Goal: Information Seeking & Learning: Find specific fact

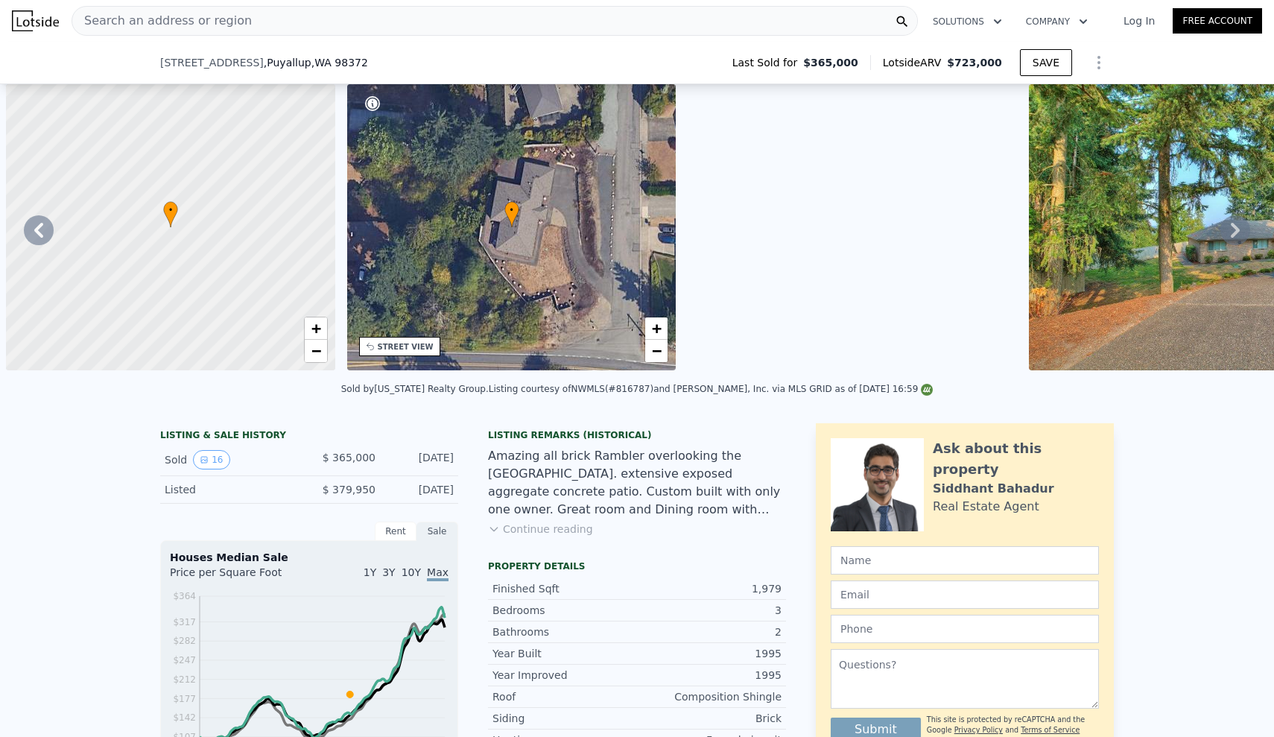
drag, startPoint x: 0, startPoint y: 0, endPoint x: 112, endPoint y: 200, distance: 229.4
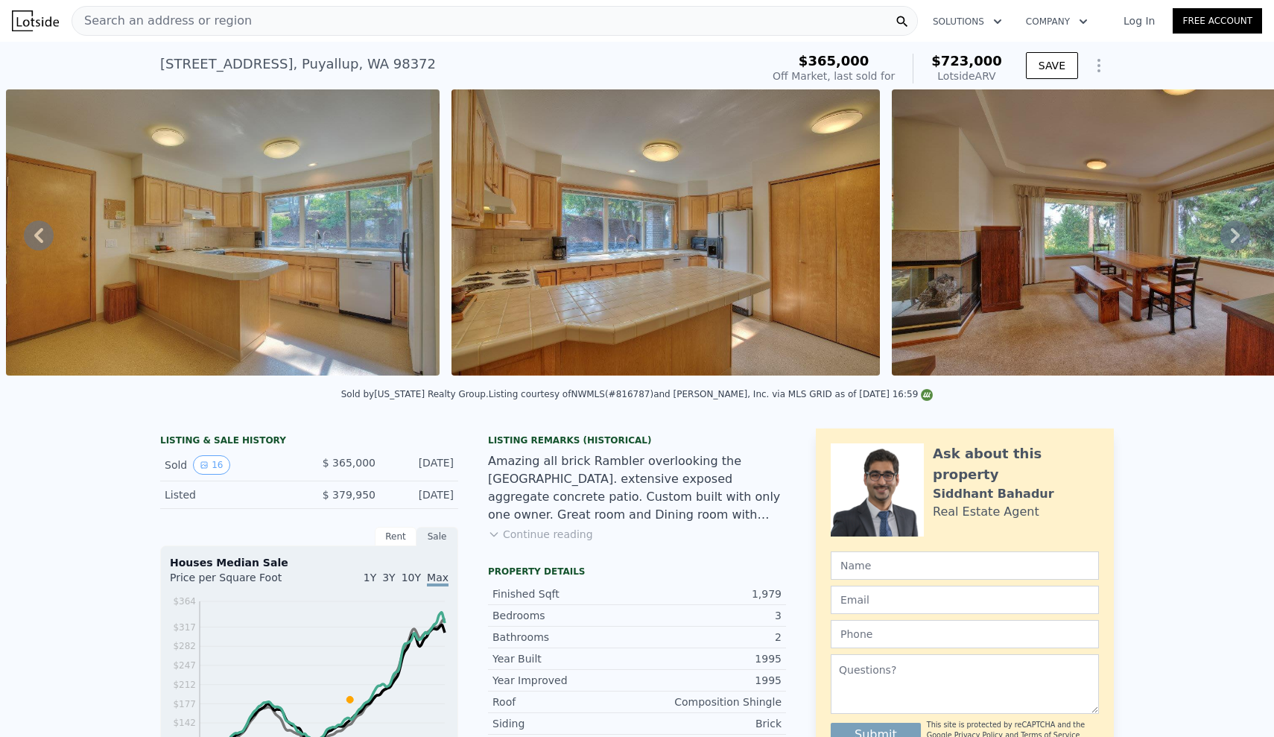
click at [369, 5] on div "Search an address or region Solutions Company Open main menu Log In Free Account" at bounding box center [637, 21] width 1250 height 36
click at [356, 14] on div "Search an address or region" at bounding box center [494, 21] width 846 height 30
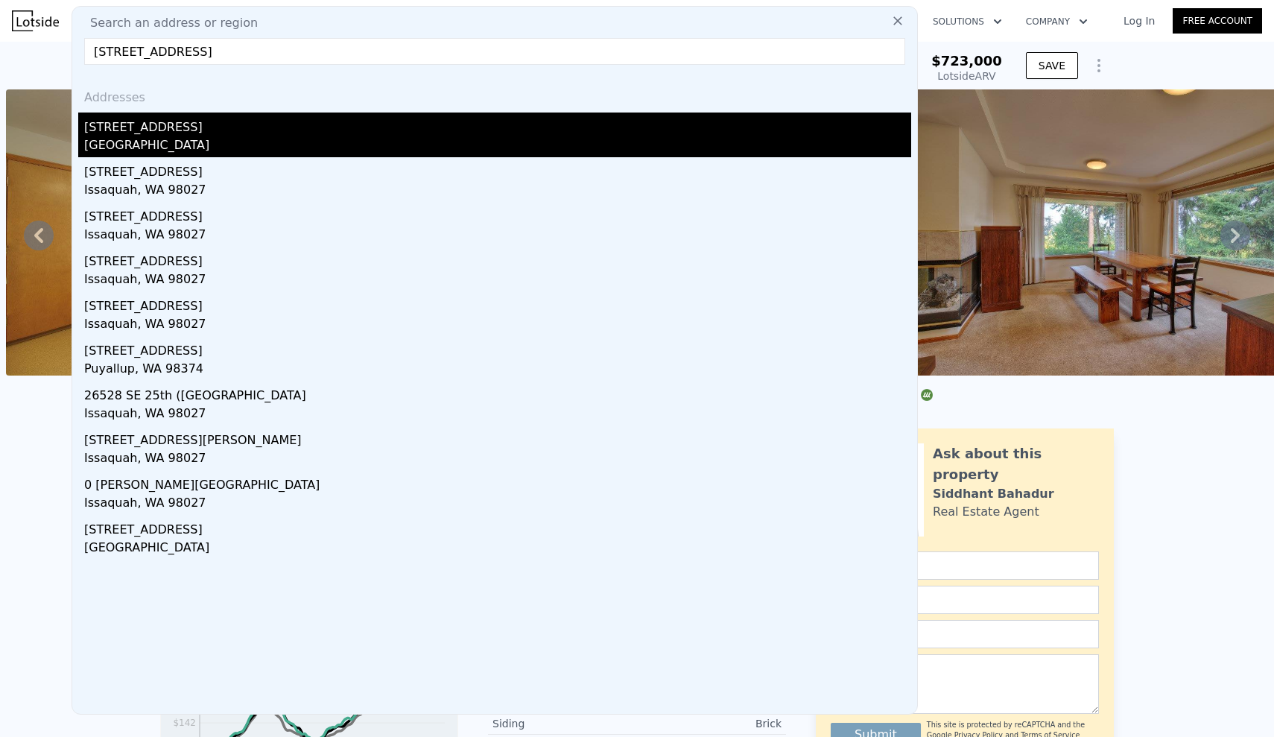
type input "[STREET_ADDRESS]"
click at [229, 130] on div "[STREET_ADDRESS]" at bounding box center [497, 124] width 827 height 24
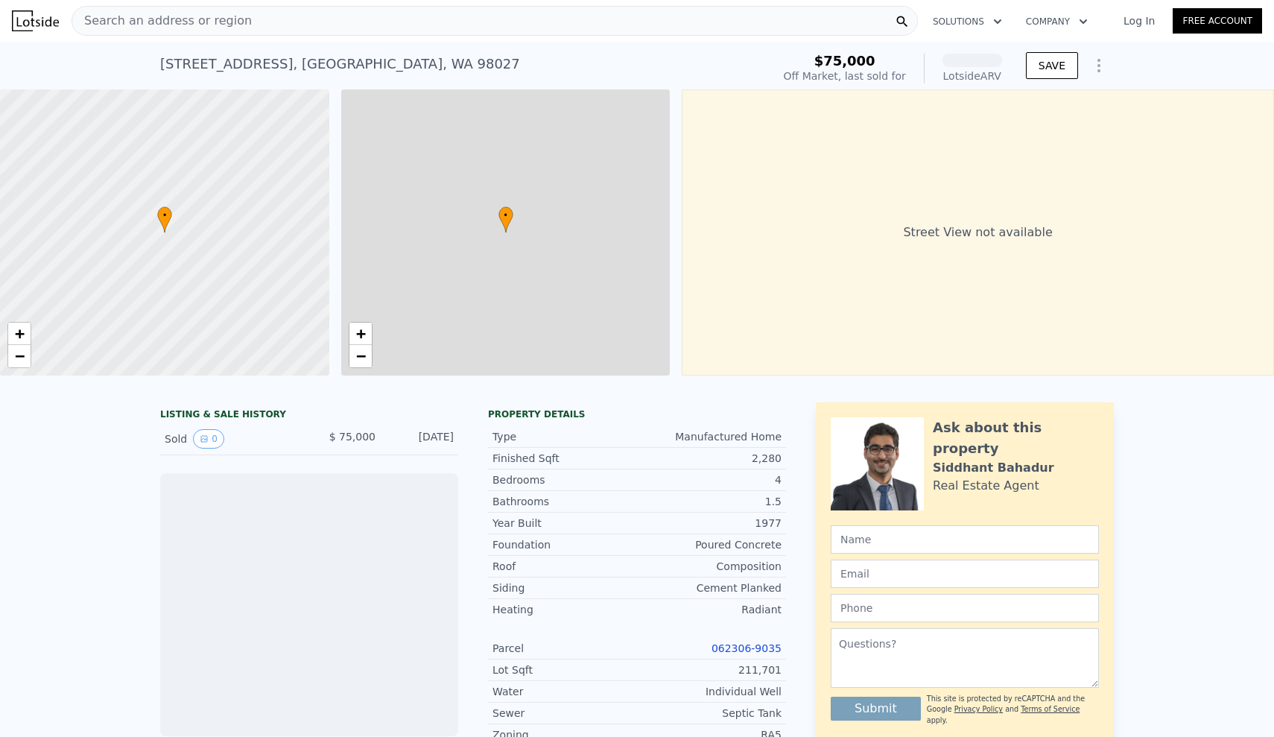
scroll to position [0, 6]
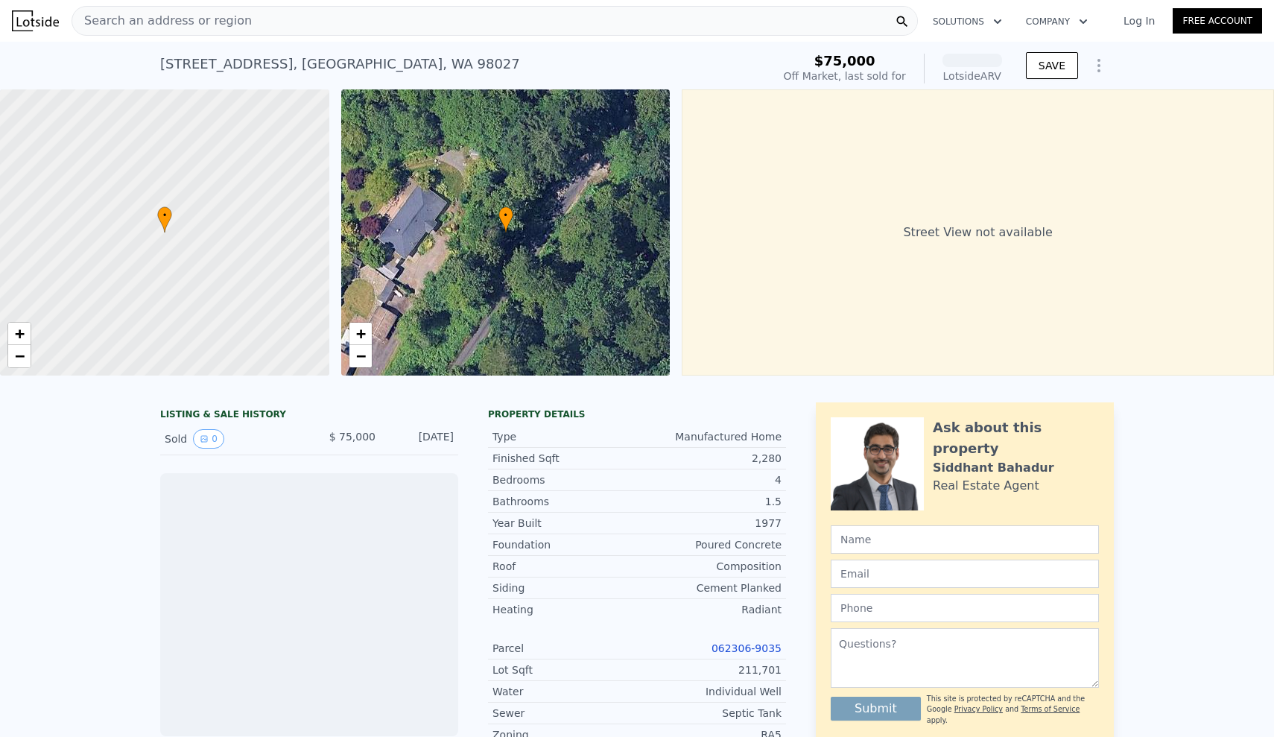
click at [48, 565] on div "LISTING & SALE HISTORY Sold 0 $ 75,000 [DATE] Loan history from public records …" at bounding box center [637, 716] width 1274 height 652
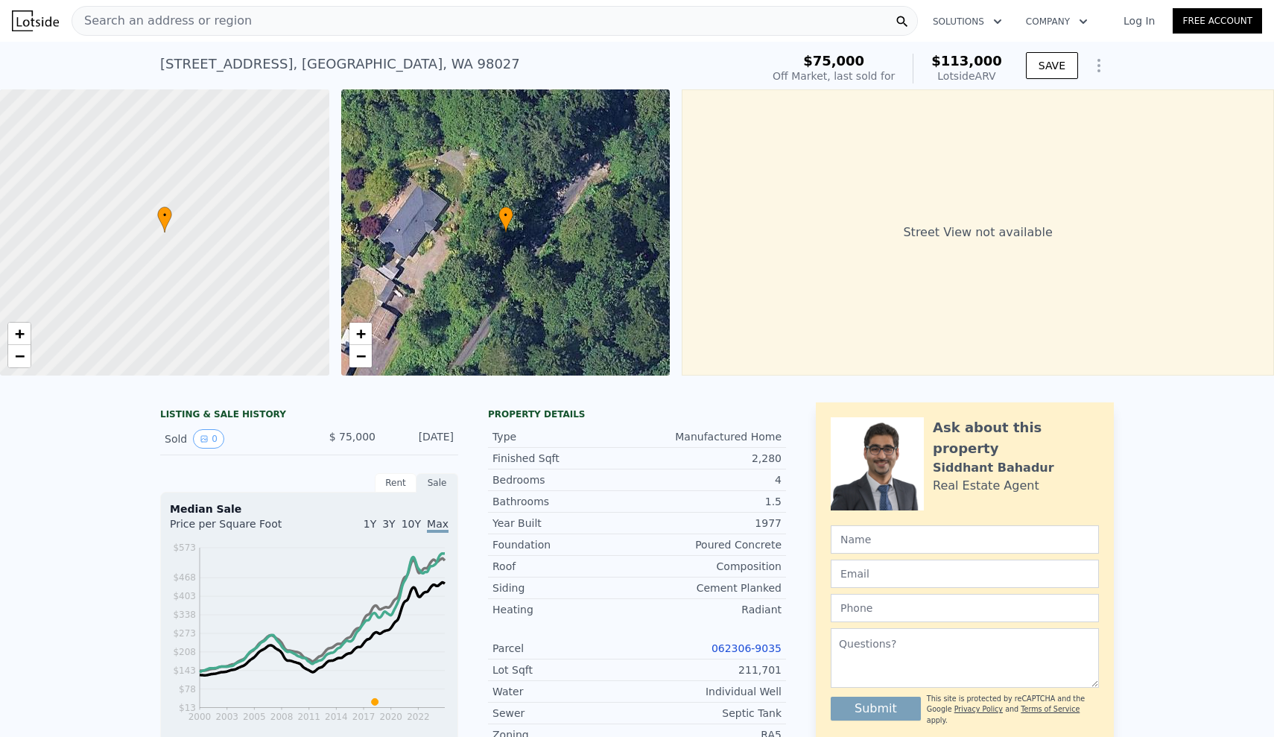
click at [29, 591] on div "LISTING & SALE HISTORY Sold 0 $ 75,000 [DATE] Rent Sale Rent over time Price pe…" at bounding box center [637, 729] width 1274 height 678
click at [49, 520] on div "LISTING & SALE HISTORY Sold 0 $ 75,000 [DATE] Rent Sale Rent over time Price pe…" at bounding box center [637, 729] width 1274 height 678
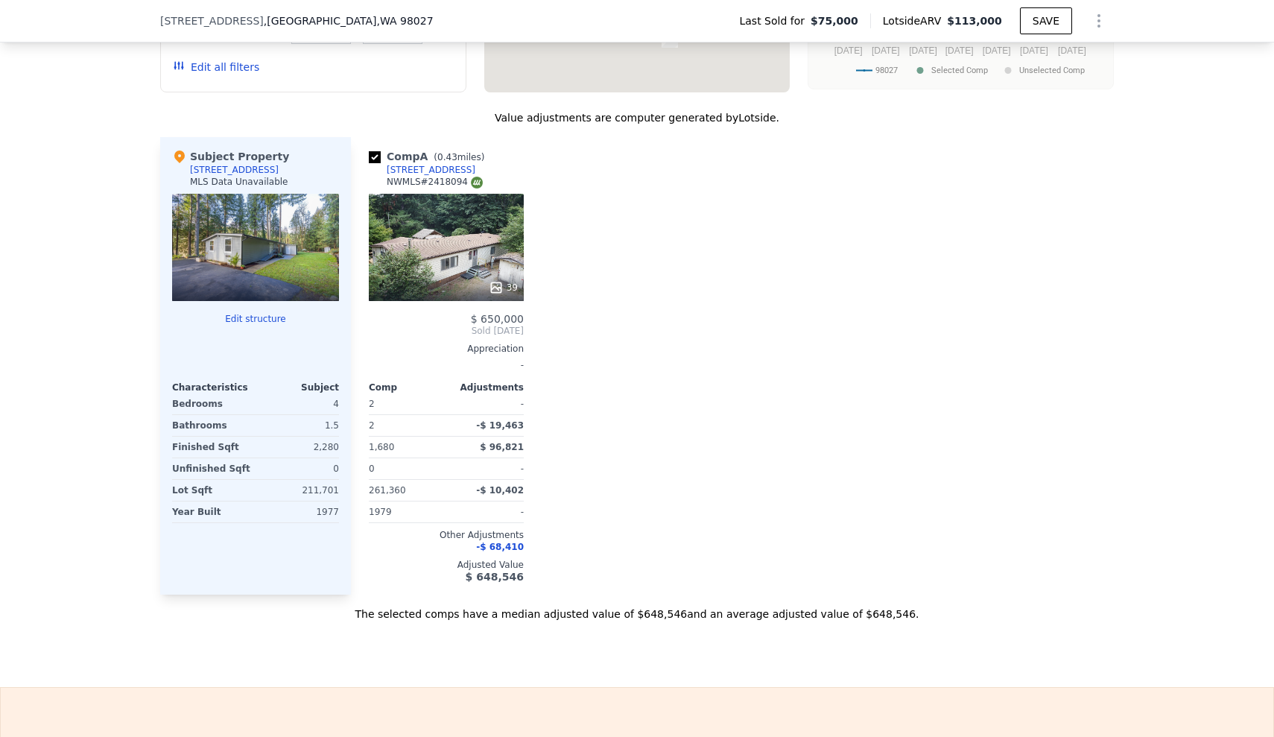
scroll to position [1347, 0]
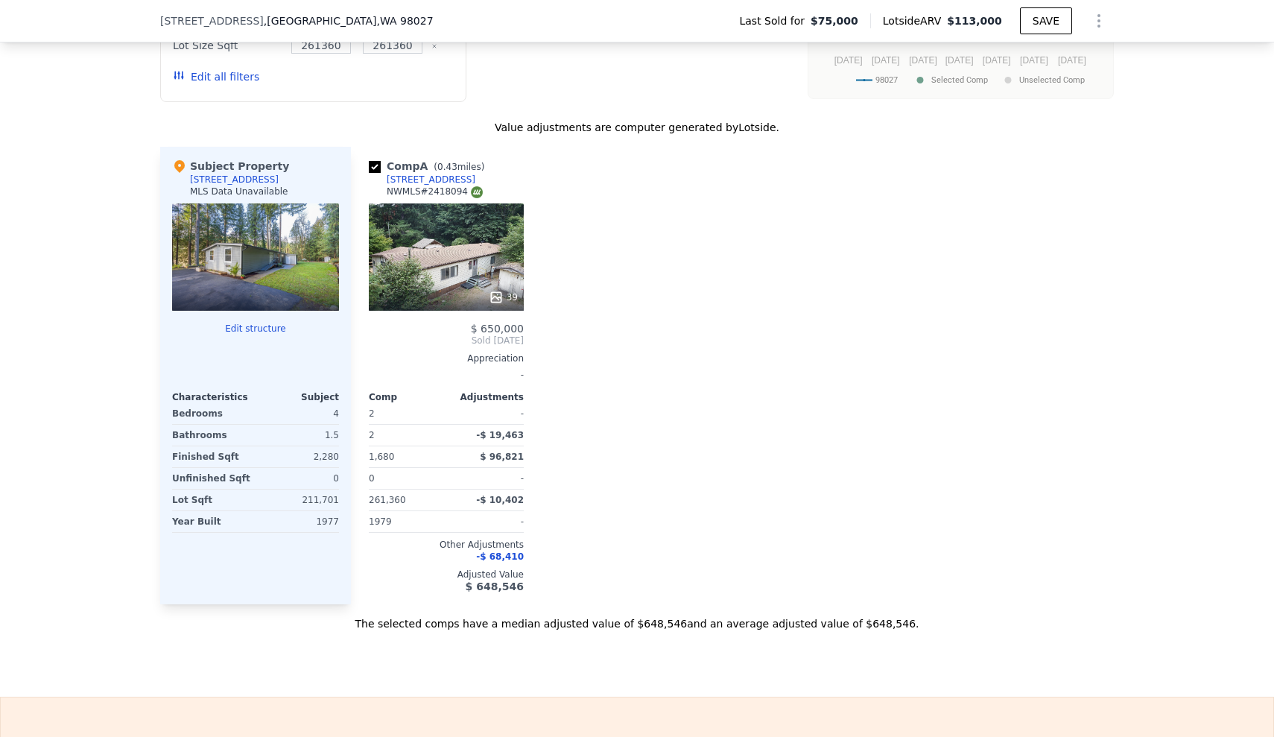
click at [101, 275] on div "We found 1 sale that match your search Filters Map Prices Modify Comp Filters L…" at bounding box center [637, 222] width 1274 height 818
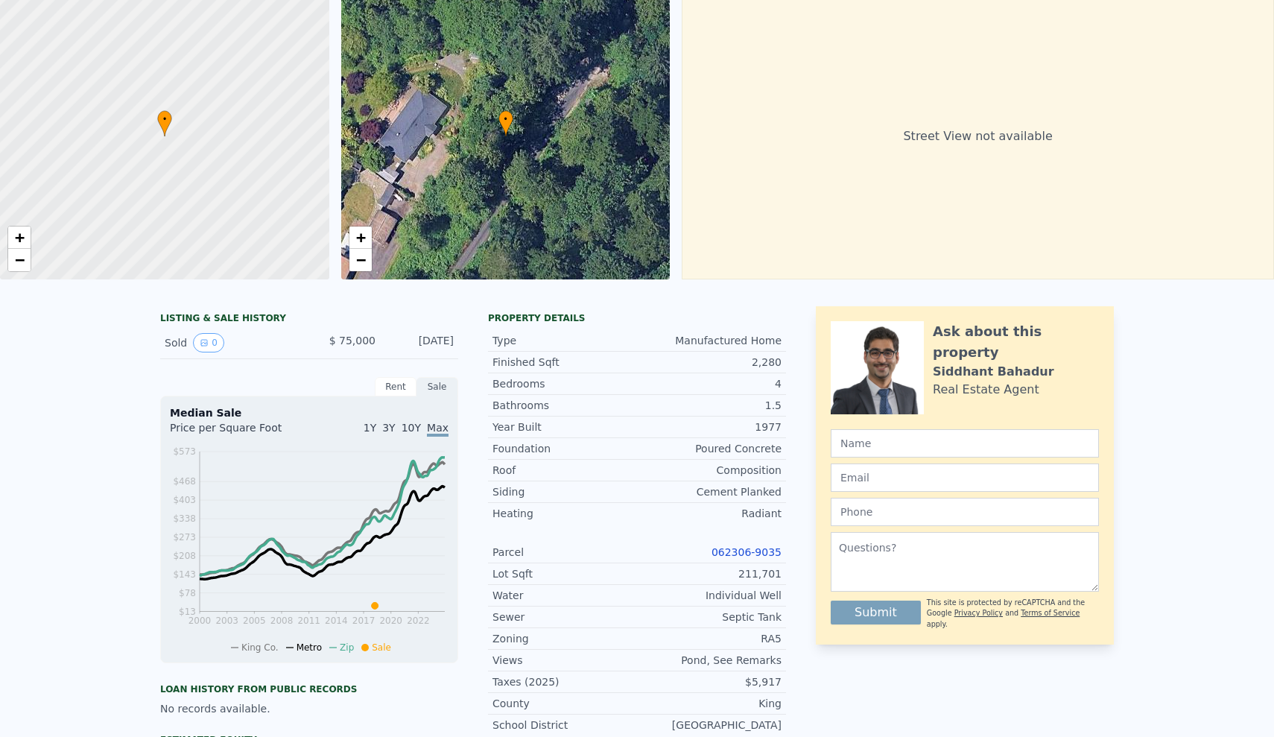
scroll to position [-22, 0]
